Goal: Task Accomplishment & Management: Manage account settings

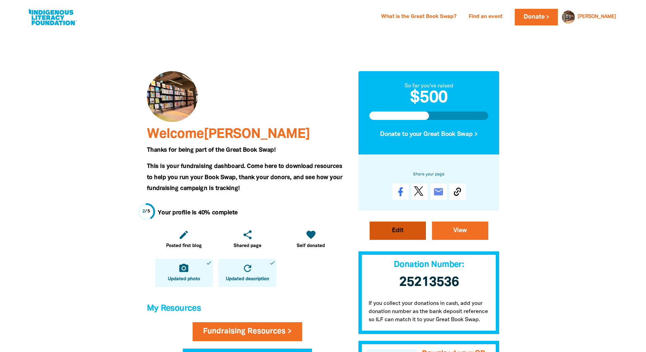
click at [412, 228] on link "Edit" at bounding box center [398, 231] width 56 height 18
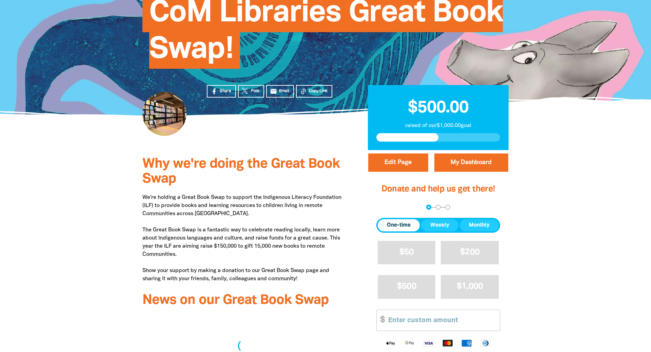
select select "Yes"
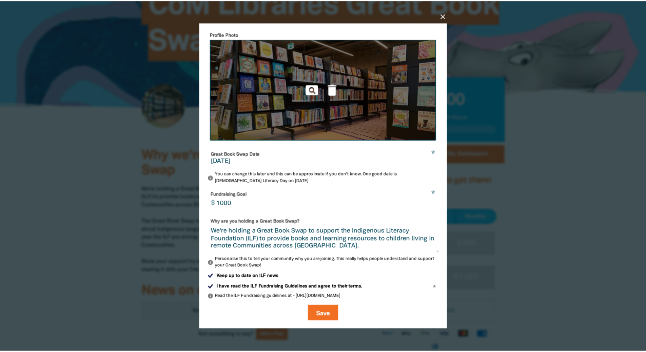
scroll to position [127, 0]
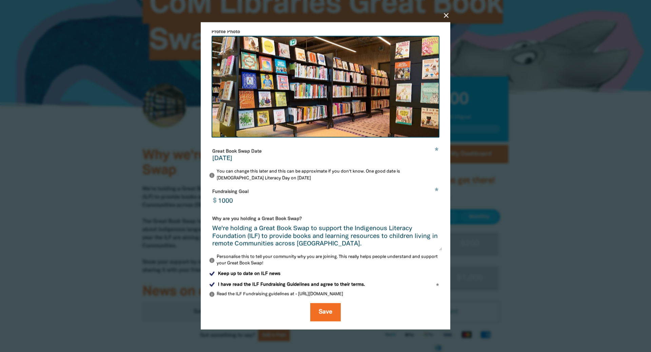
click at [247, 156] on input "[DATE]" at bounding box center [325, 159] width 227 height 6
drag, startPoint x: 254, startPoint y: 157, endPoint x: 136, endPoint y: 152, distance: 117.8
type input "[DATE]"
click at [325, 319] on button "Save" at bounding box center [325, 313] width 31 height 18
